Goal: Information Seeking & Learning: Learn about a topic

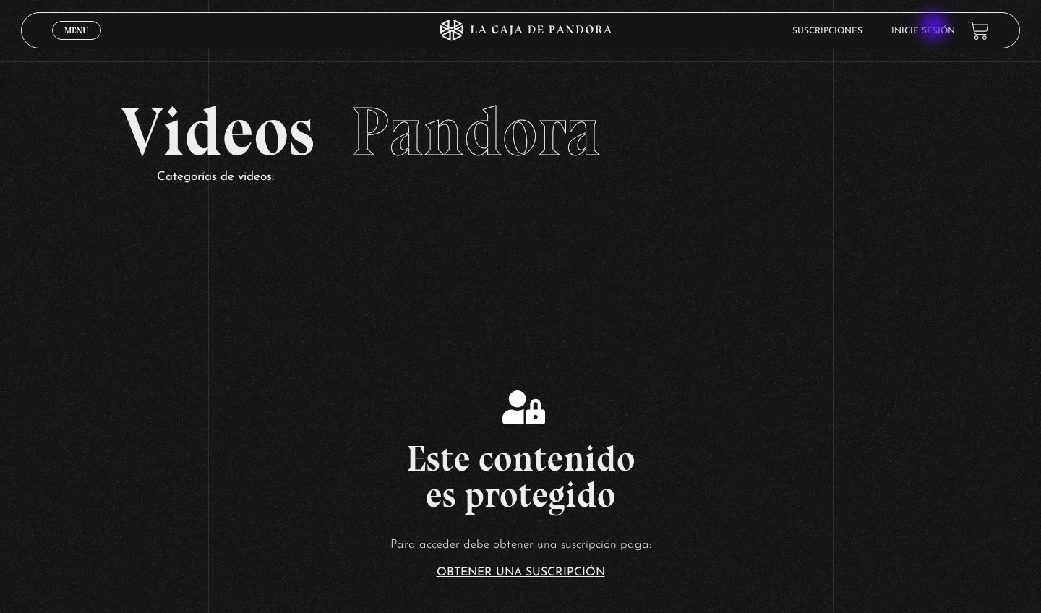
click at [934, 28] on link "Inicie sesión" at bounding box center [923, 31] width 64 height 9
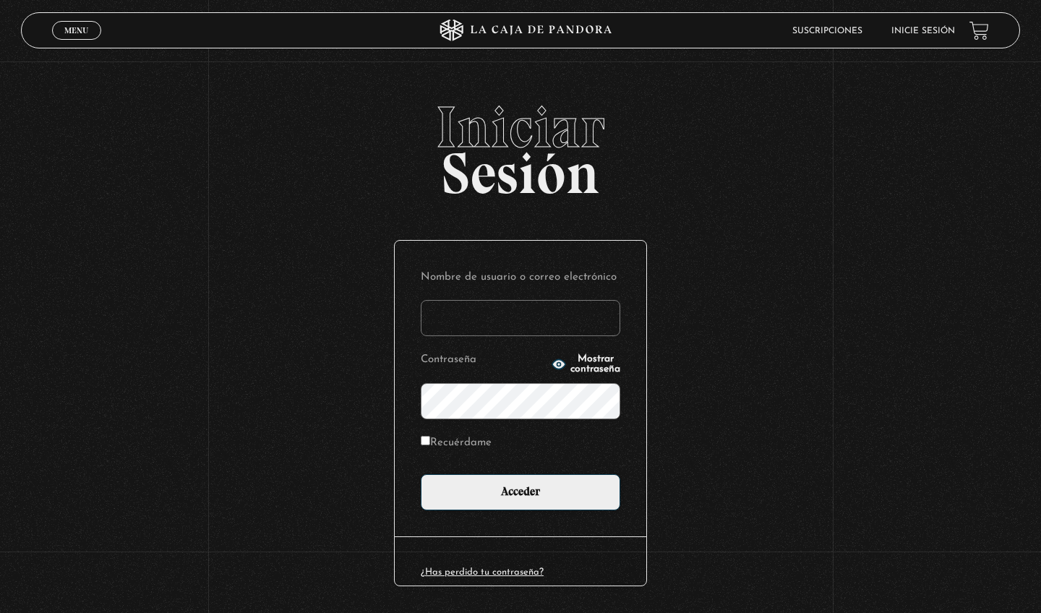
type input "vcrmichelle"
click at [520, 491] on input "Acceder" at bounding box center [520, 492] width 199 height 36
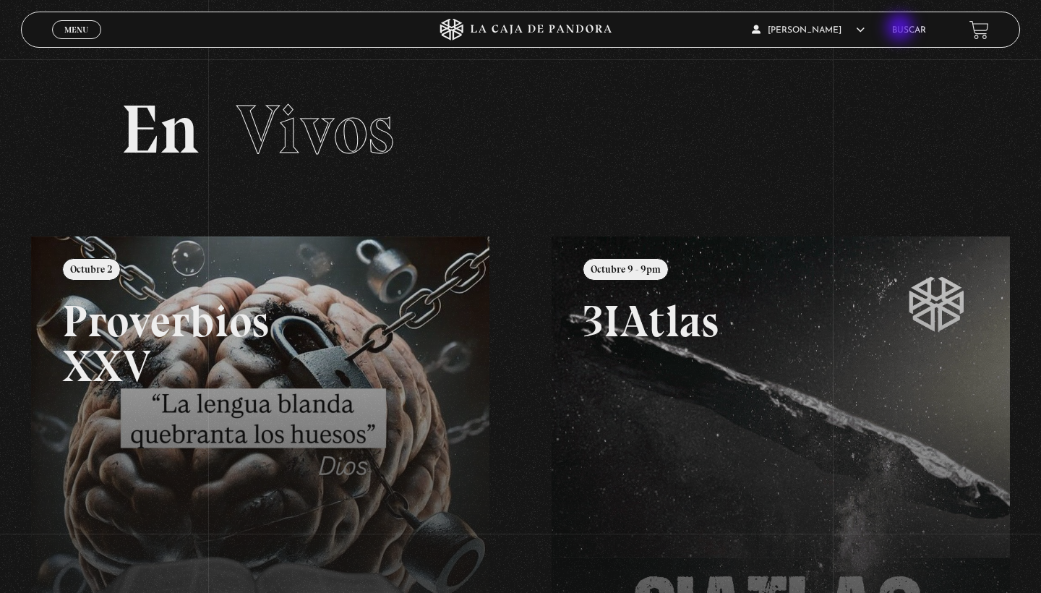
click at [901, 29] on link "Buscar" at bounding box center [909, 30] width 34 height 9
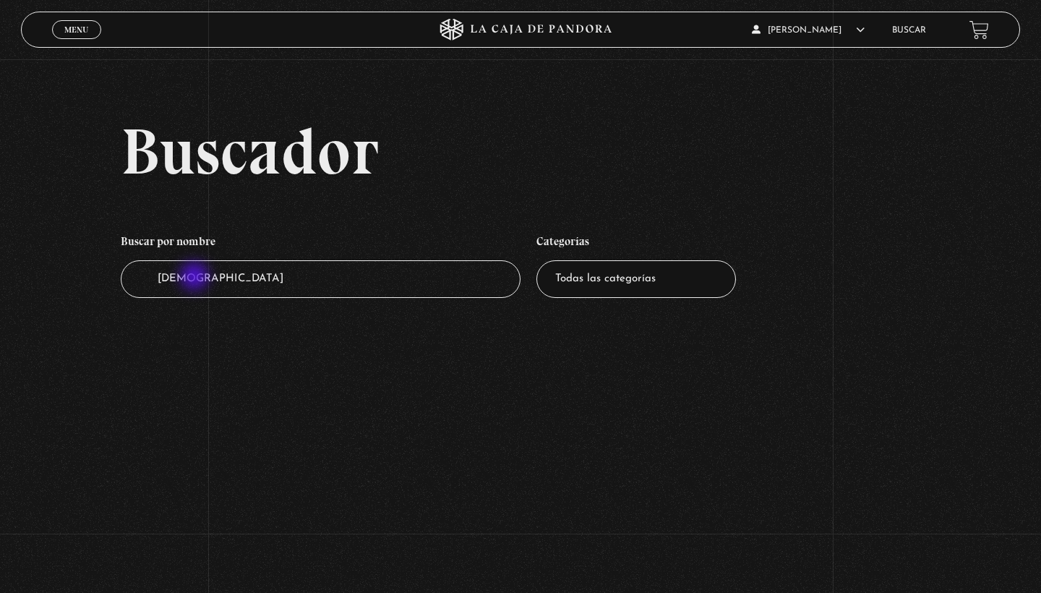
click at [196, 278] on input "hinduistmo" at bounding box center [321, 279] width 400 height 38
type input "hinduismo"
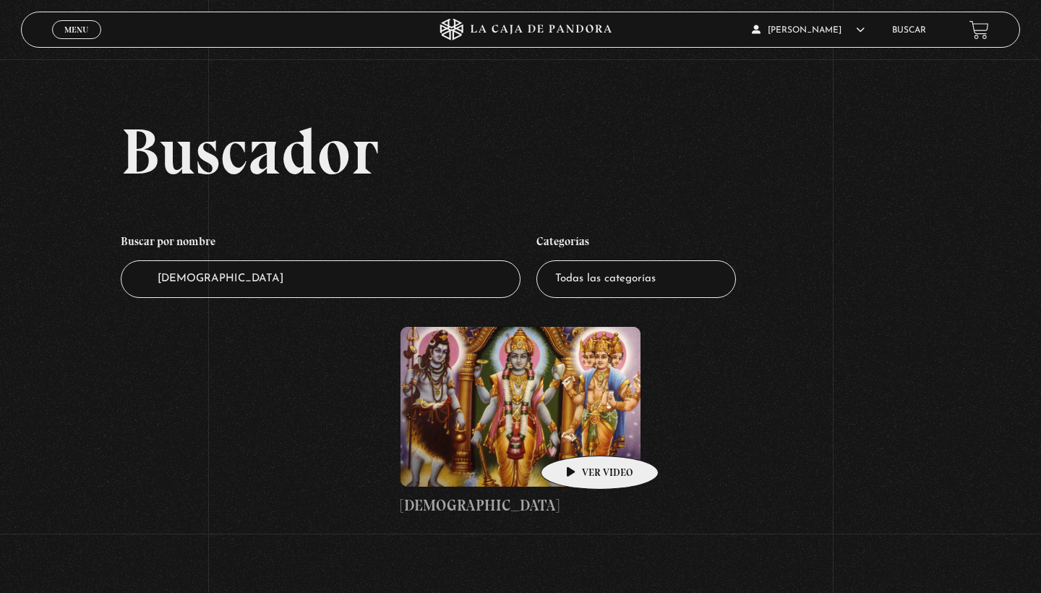
click at [577, 434] on figure at bounding box center [520, 407] width 240 height 160
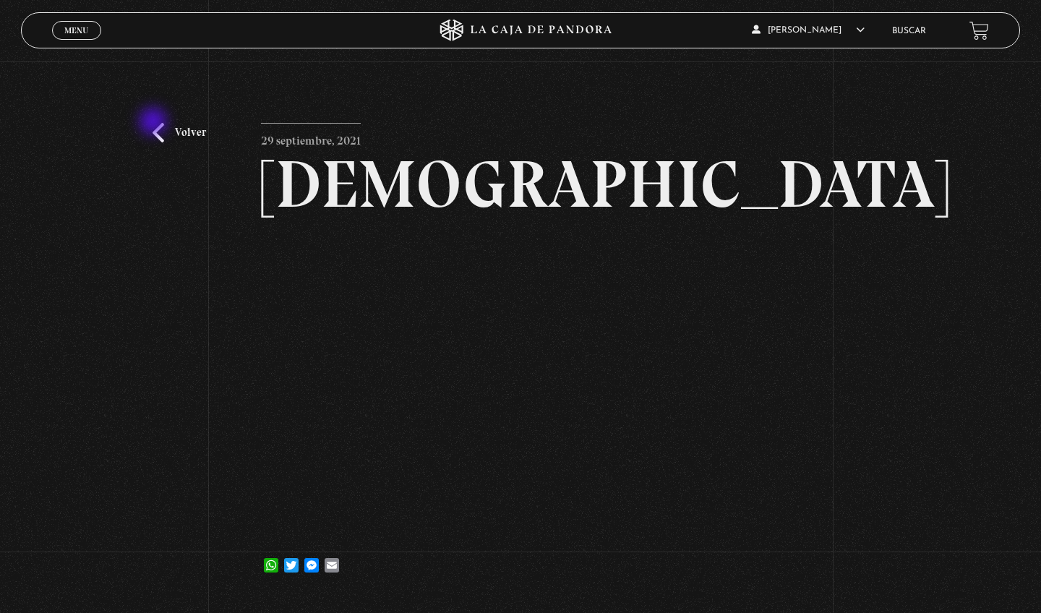
click at [155, 123] on link "Volver" at bounding box center [178, 133] width 53 height 20
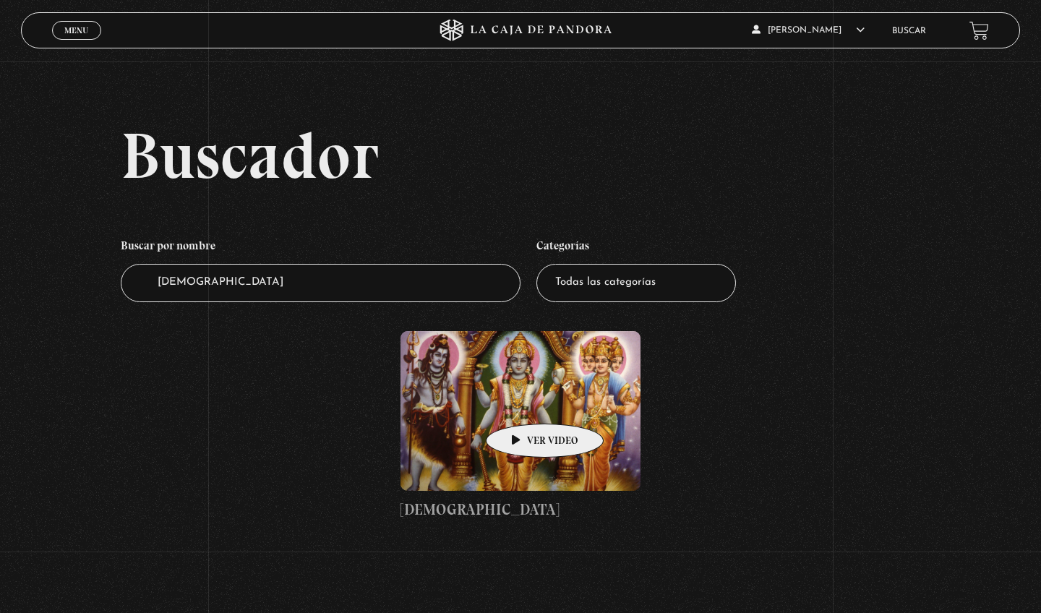
click at [522, 402] on figure at bounding box center [520, 411] width 240 height 160
